Goal: Task Accomplishment & Management: Manage account settings

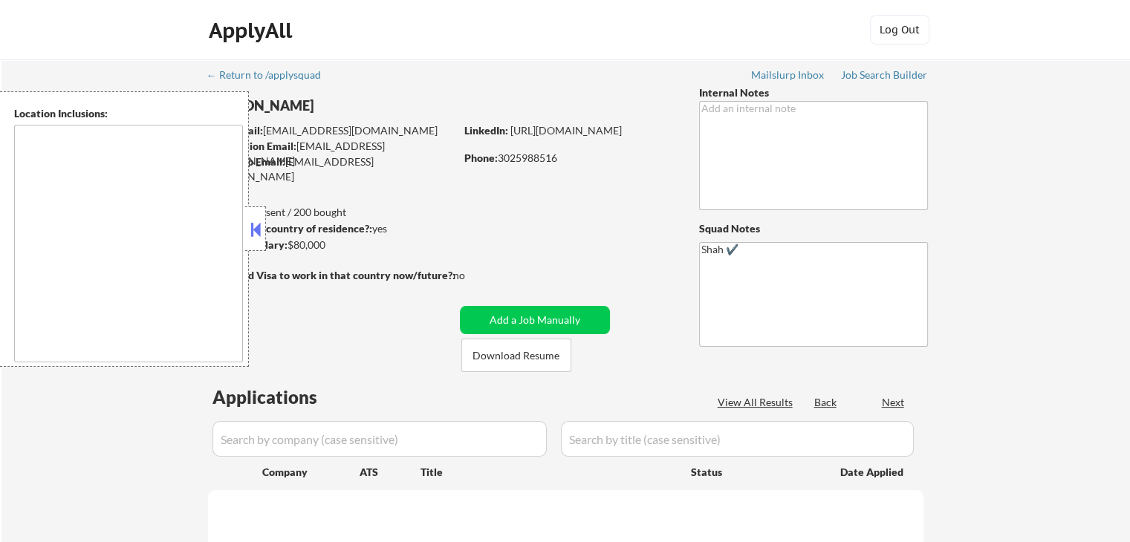
type textarea "[GEOGRAPHIC_DATA], DE [GEOGRAPHIC_DATA], [GEOGRAPHIC_DATA], DE [GEOGRAPHIC_DATA…"
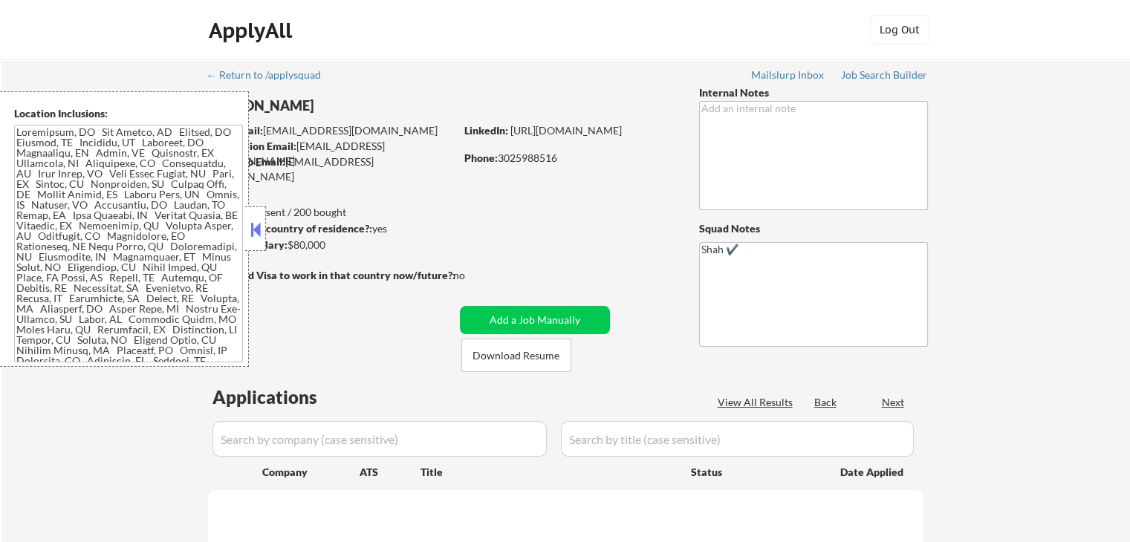
select select ""pending""
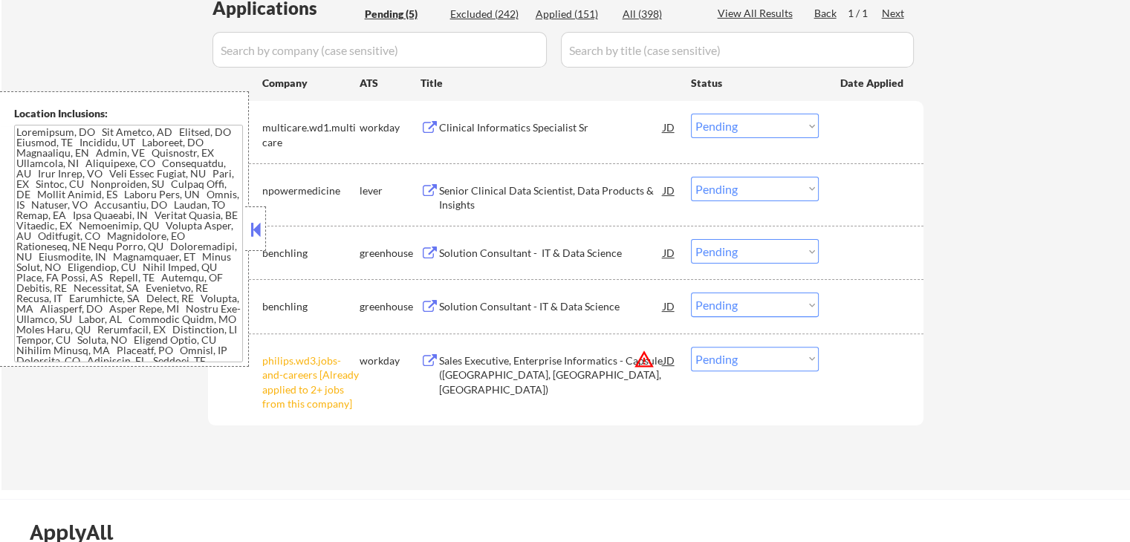
scroll to position [446, 0]
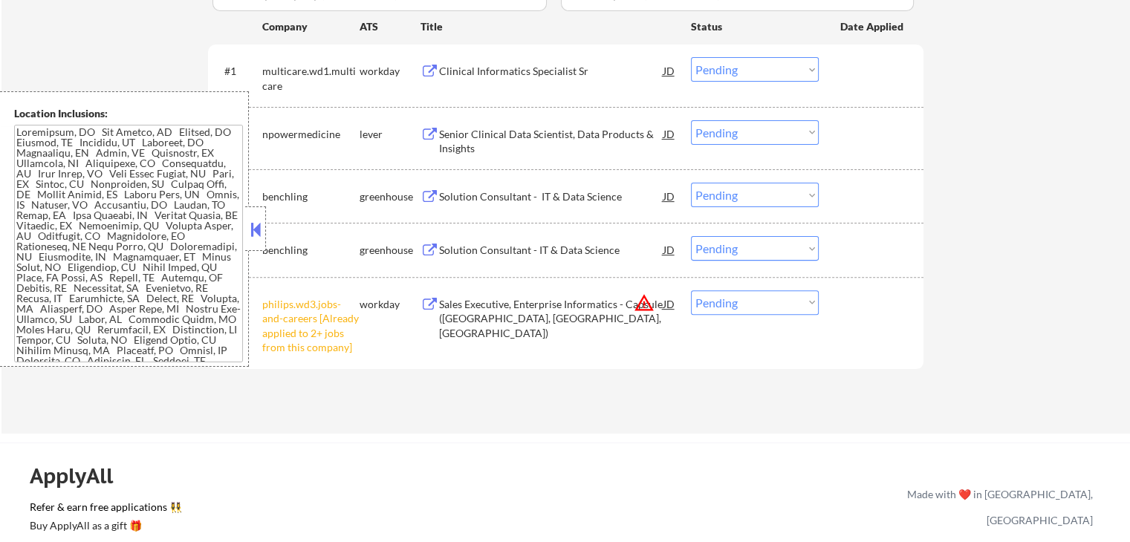
click at [751, 298] on select "Choose an option... Pending Applied Excluded (Questions) Excluded (Expired) Exc…" at bounding box center [755, 302] width 128 height 25
select select ""excluded__other_""
click at [691, 290] on select "Choose an option... Pending Applied Excluded (Questions) Excluded (Expired) Exc…" at bounding box center [755, 302] width 128 height 25
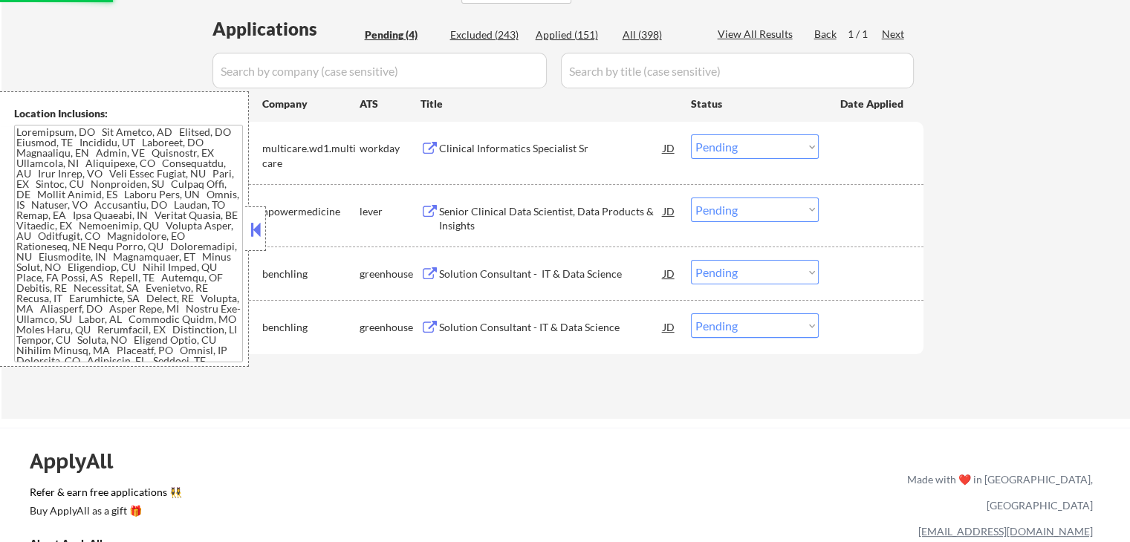
scroll to position [297, 0]
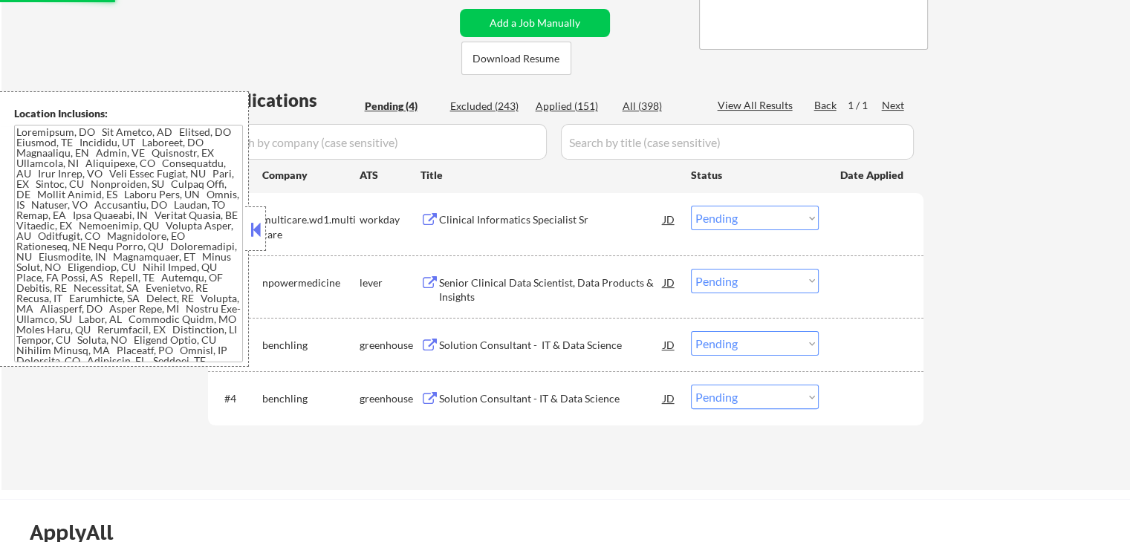
click at [559, 212] on div "Clinical Informatics Specialist Sr" at bounding box center [551, 219] width 224 height 15
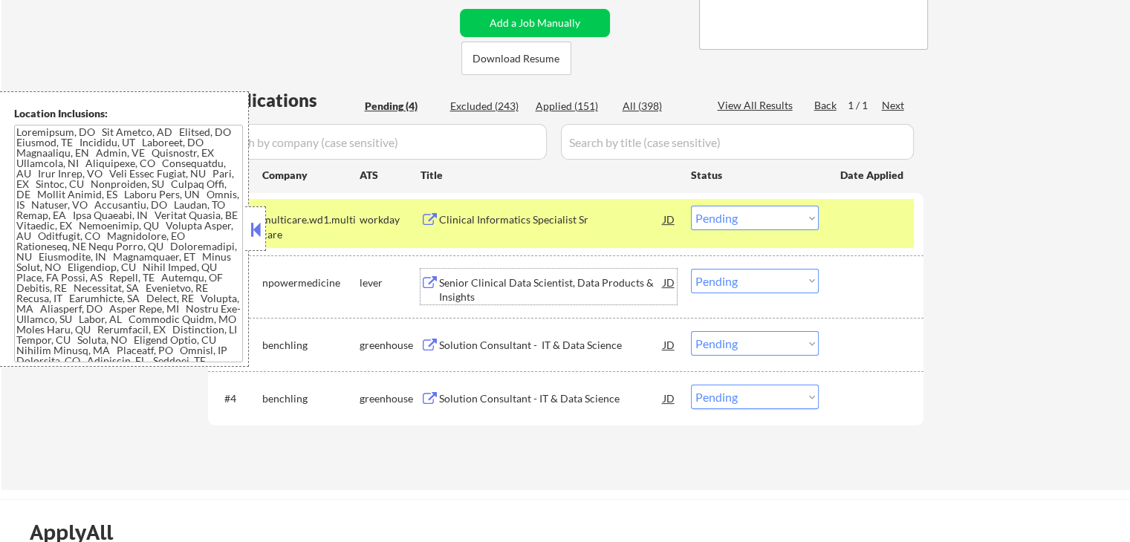
click at [618, 287] on div "Senior Clinical Data Scientist, Data Products & Insights" at bounding box center [551, 290] width 224 height 29
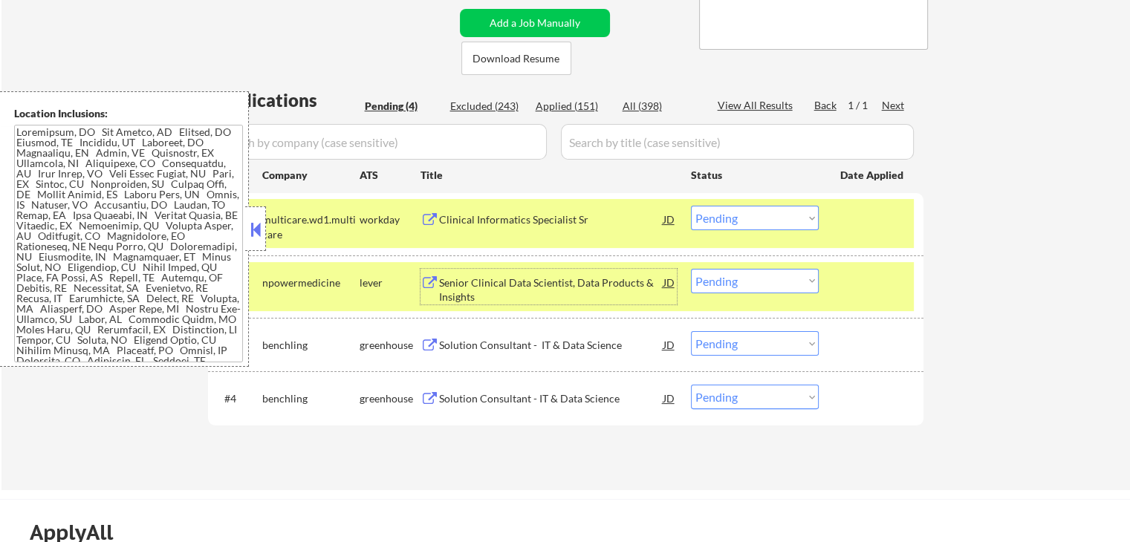
drag, startPoint x: 745, startPoint y: 217, endPoint x: 749, endPoint y: 228, distance: 11.7
click at [745, 217] on select "Choose an option... Pending Applied Excluded (Questions) Excluded (Expired) Exc…" at bounding box center [755, 218] width 128 height 25
click at [691, 206] on select "Choose an option... Pending Applied Excluded (Questions) Excluded (Expired) Exc…" at bounding box center [755, 218] width 128 height 25
click at [585, 341] on div "Solution Consultant - IT & Data Science" at bounding box center [551, 345] width 224 height 15
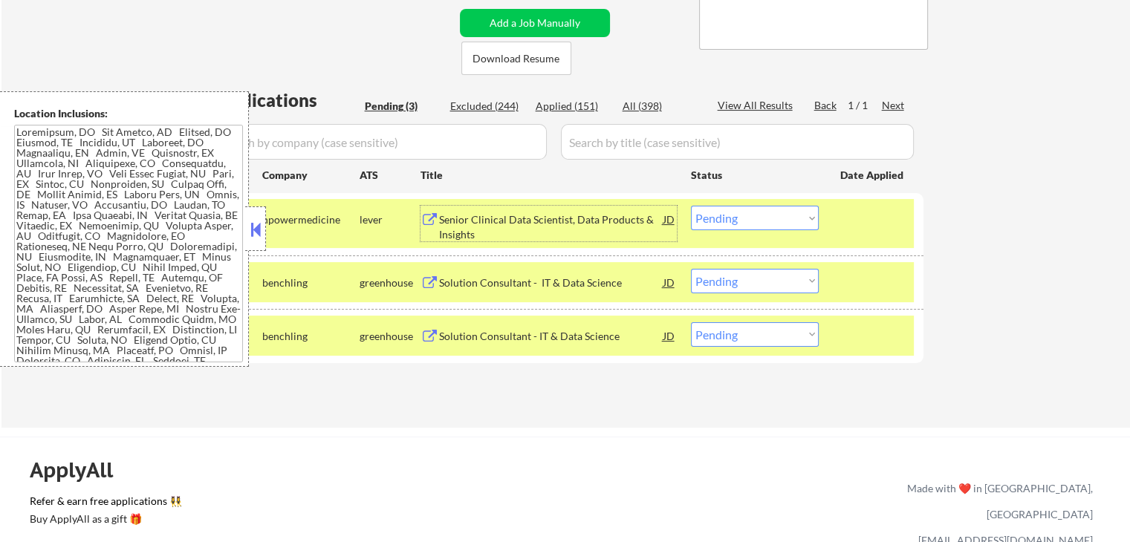
click at [582, 222] on div "Senior Clinical Data Scientist, Data Products & Insights" at bounding box center [551, 226] width 224 height 29
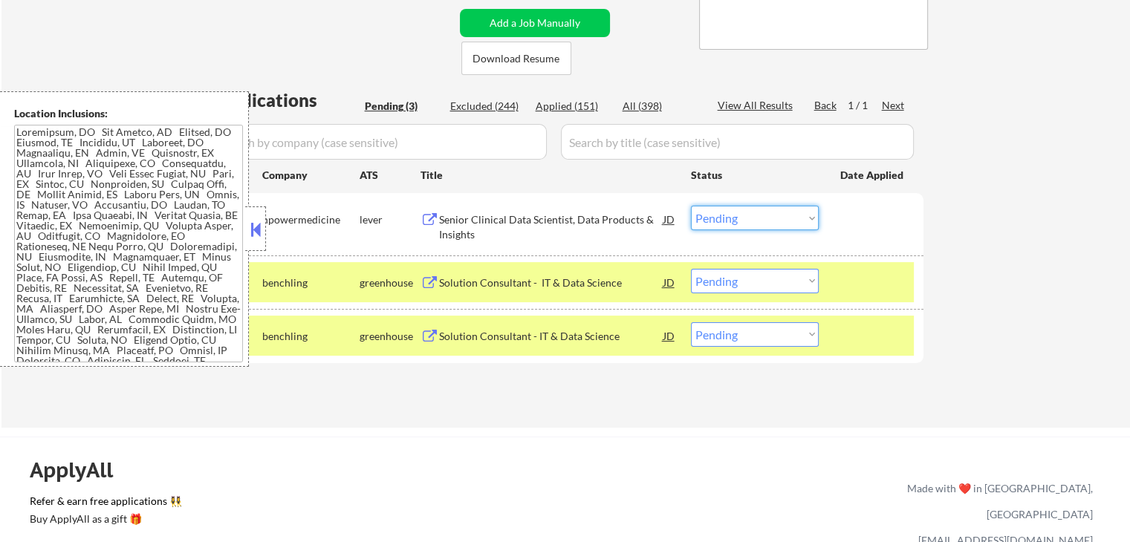
click at [735, 220] on select "Choose an option... Pending Applied Excluded (Questions) Excluded (Expired) Exc…" at bounding box center [755, 218] width 128 height 25
click at [691, 206] on select "Choose an option... Pending Applied Excluded (Questions) Excluded (Expired) Exc…" at bounding box center [755, 218] width 128 height 25
click at [618, 339] on div "Solution Consultant - IT & Data Science" at bounding box center [551, 336] width 224 height 15
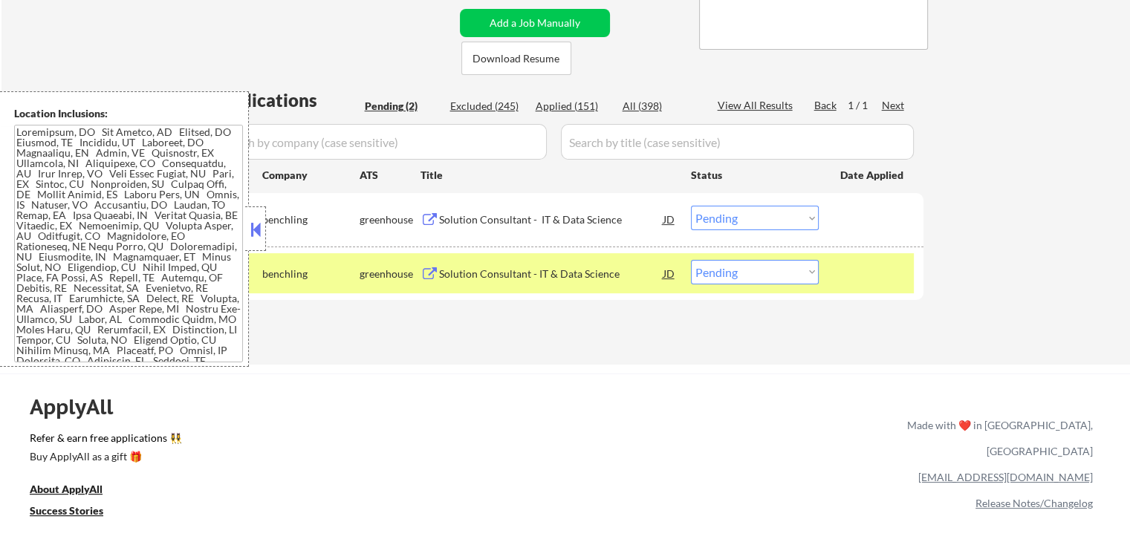
click at [754, 227] on select "Choose an option... Pending Applied Excluded (Questions) Excluded (Expired) Exc…" at bounding box center [755, 218] width 128 height 25
click at [691, 206] on select "Choose an option... Pending Applied Excluded (Questions) Excluded (Expired) Exc…" at bounding box center [755, 218] width 128 height 25
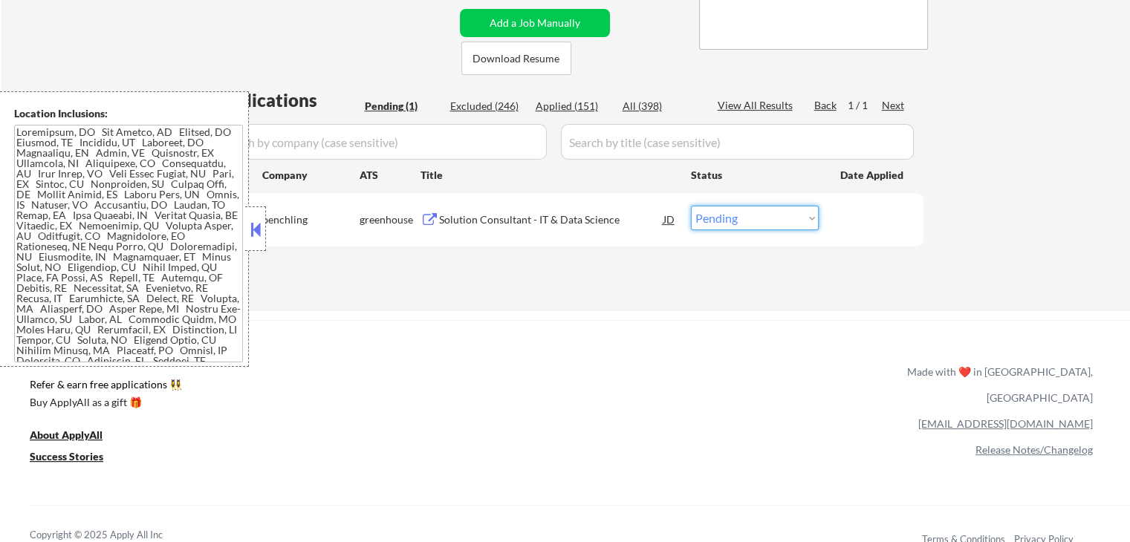
click at [740, 212] on select "Choose an option... Pending Applied Excluded (Questions) Excluded (Expired) Exc…" at bounding box center [755, 218] width 128 height 25
click at [732, 209] on select "Choose an option... Pending Applied Excluded (Questions) Excluded (Expired) Exc…" at bounding box center [755, 218] width 128 height 25
select select ""excluded__bad_match_""
click at [691, 206] on select "Choose an option... Pending Applied Excluded (Questions) Excluded (Expired) Exc…" at bounding box center [755, 218] width 128 height 25
click at [708, 329] on div "ApplyAll Refer & earn free applications 👯‍♀️ Buy ApplyAll as a gift 🎁 About App…" at bounding box center [565, 435] width 1130 height 231
